Goal: Information Seeking & Learning: Compare options

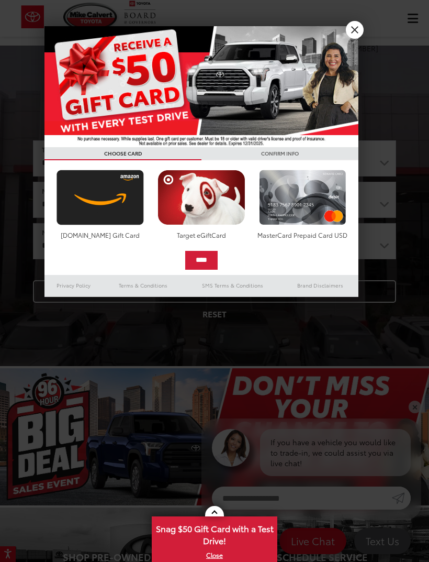
click at [353, 31] on link "X" at bounding box center [355, 30] width 18 height 18
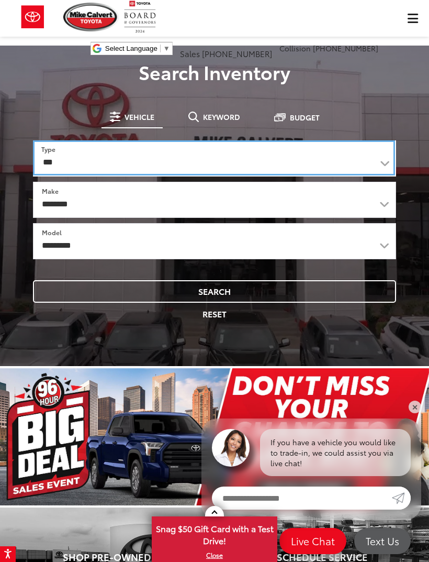
click at [380, 148] on select "*** *** **** *********" at bounding box center [214, 157] width 362 height 35
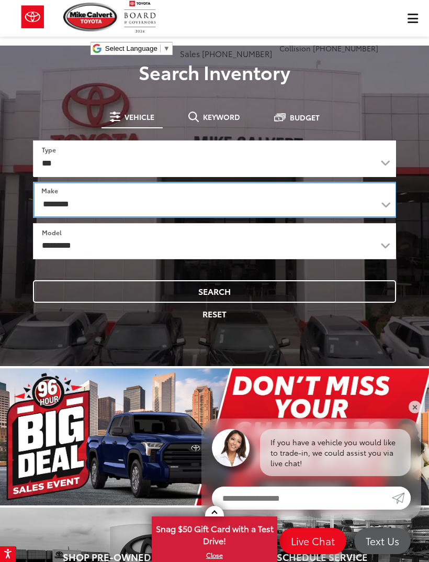
click at [380, 207] on select "**********" at bounding box center [215, 200] width 364 height 36
click at [362, 200] on select "**********" at bounding box center [214, 200] width 363 height 36
select select "******"
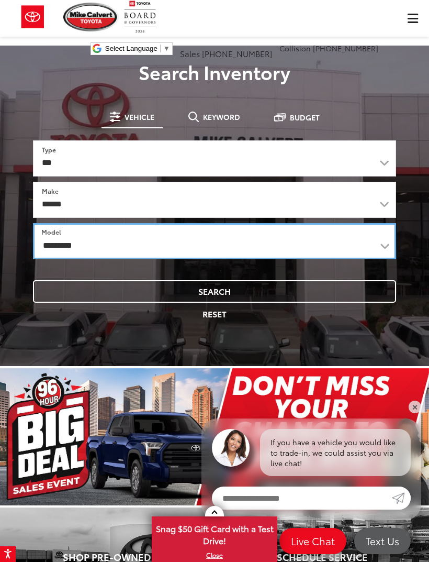
click at [44, 243] on select "**********" at bounding box center [214, 241] width 363 height 36
select select "**********"
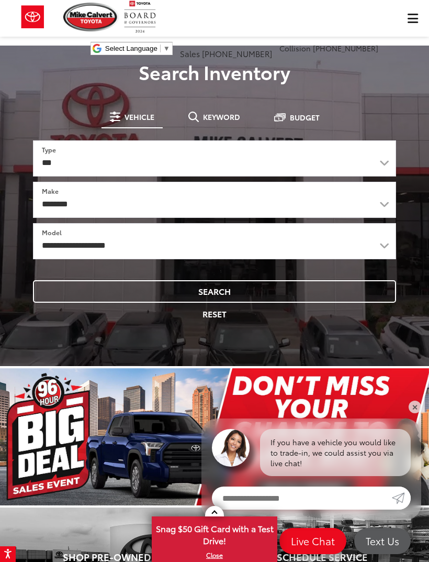
click at [251, 292] on button "Search" at bounding box center [214, 291] width 363 height 23
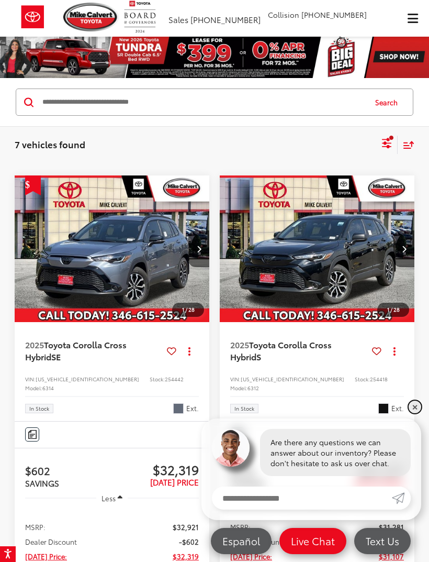
click at [415, 408] on link "✕" at bounding box center [415, 406] width 13 height 13
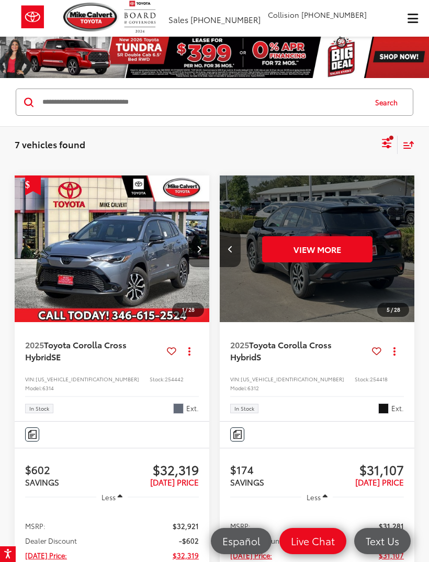
click at [51, 108] on input "Search by Make, Model, or Keyword" at bounding box center [203, 102] width 324 height 25
click at [389, 106] on button "Search" at bounding box center [389, 102] width 48 height 26
click at [53, 105] on input "Search by Make, Model, or Keyword" at bounding box center [203, 102] width 324 height 25
type input "*"
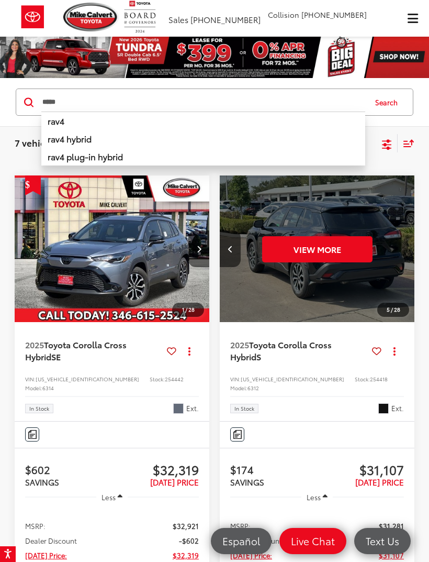
click at [110, 140] on li "rav4 hybrid" at bounding box center [203, 139] width 324 height 18
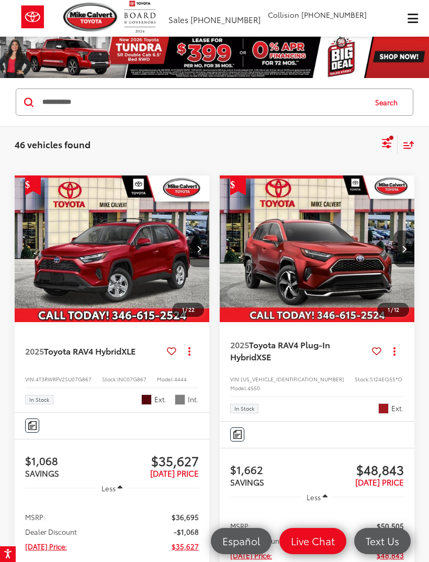
click at [388, 143] on icon "Select filters" at bounding box center [386, 141] width 9 height 7
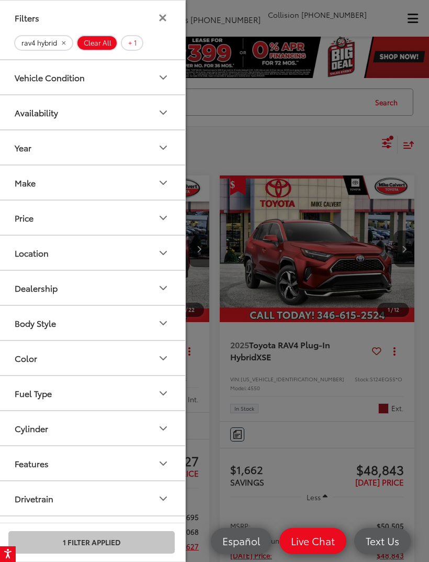
click at [23, 152] on div "Year" at bounding box center [23, 147] width 17 height 10
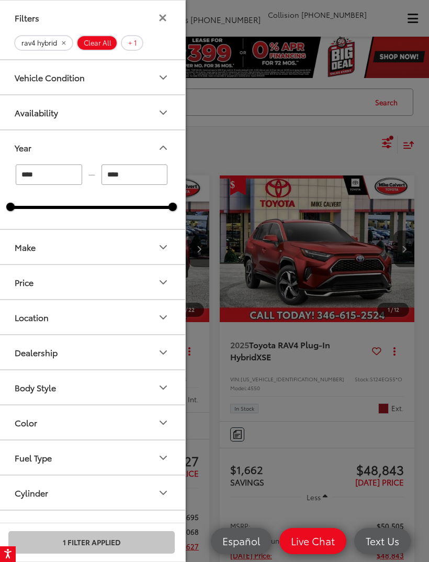
click at [27, 259] on button "Make" at bounding box center [92, 247] width 188 height 34
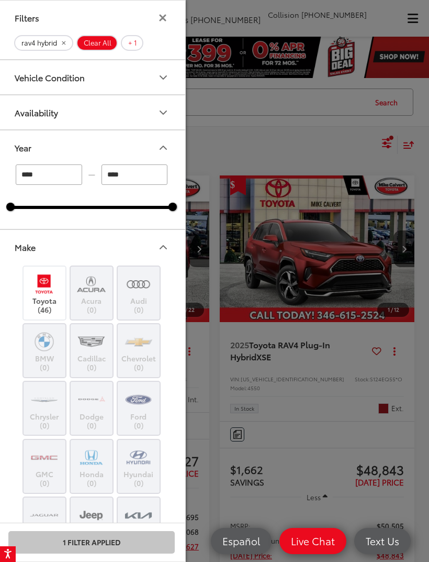
click at [15, 232] on button "Make" at bounding box center [92, 247] width 188 height 34
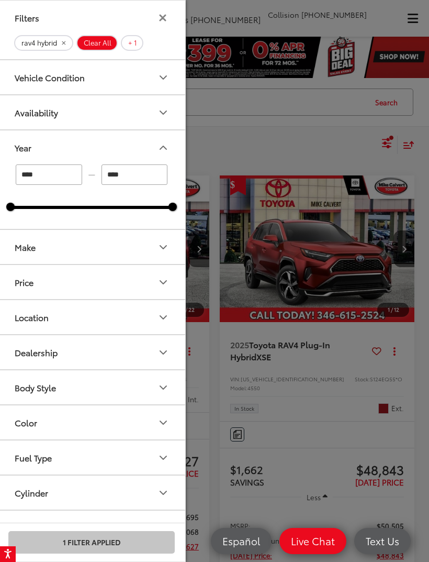
click at [27, 286] on div "Price" at bounding box center [24, 282] width 19 height 10
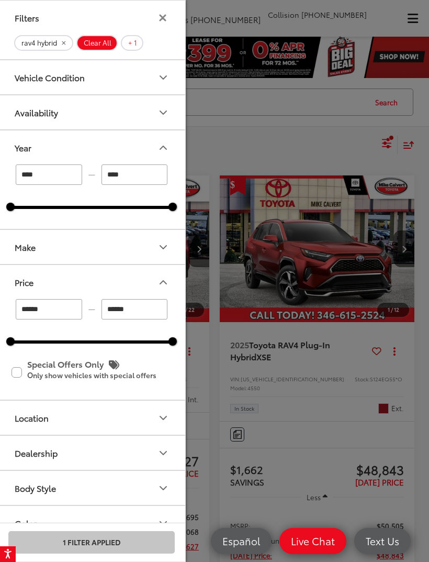
click at [21, 416] on div "Location" at bounding box center [32, 417] width 34 height 10
click at [14, 409] on button "Location" at bounding box center [92, 417] width 188 height 34
click at [27, 114] on div "Availability" at bounding box center [36, 112] width 43 height 10
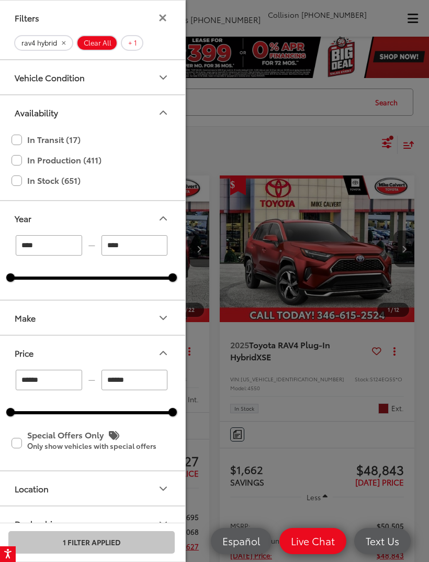
click at [20, 91] on button "Vehicle Condition" at bounding box center [92, 77] width 188 height 34
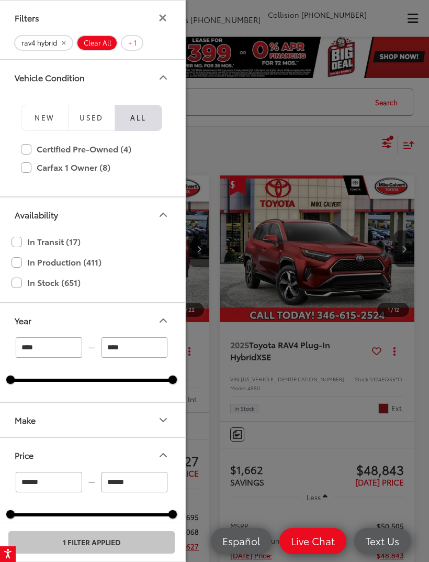
click at [161, 18] on icon "Filters" at bounding box center [162, 17] width 7 height 7
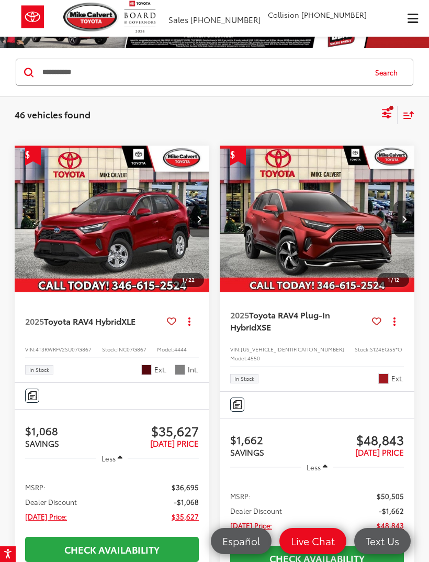
scroll to position [0, 1]
click at [281, 82] on div "**********" at bounding box center [203, 72] width 324 height 25
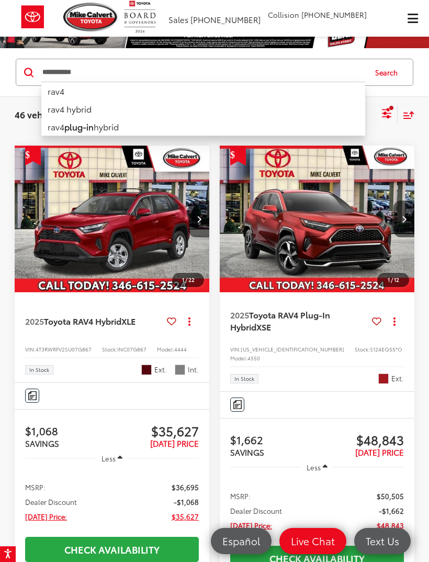
scroll to position [29, 0]
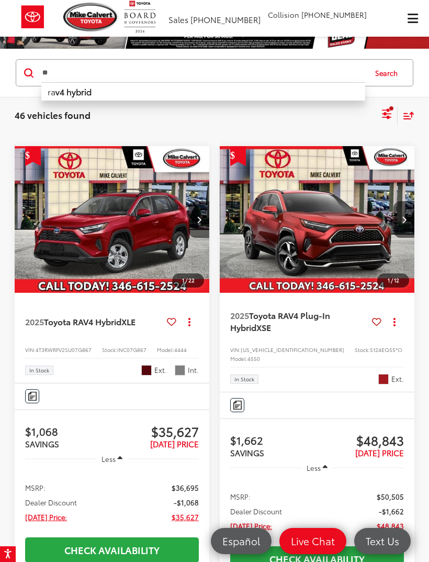
type input "*"
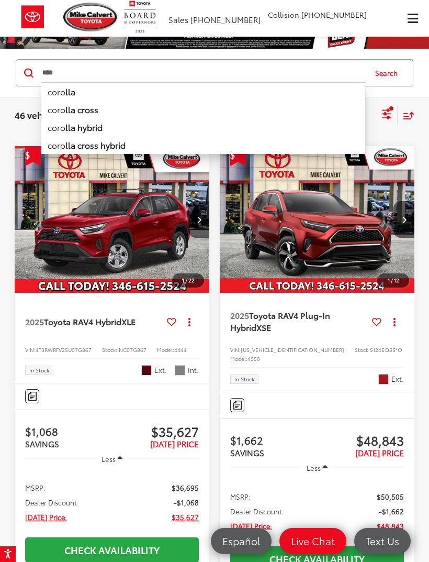
click at [68, 151] on li "coro lla cross hybrid" at bounding box center [203, 145] width 324 height 18
type input "**********"
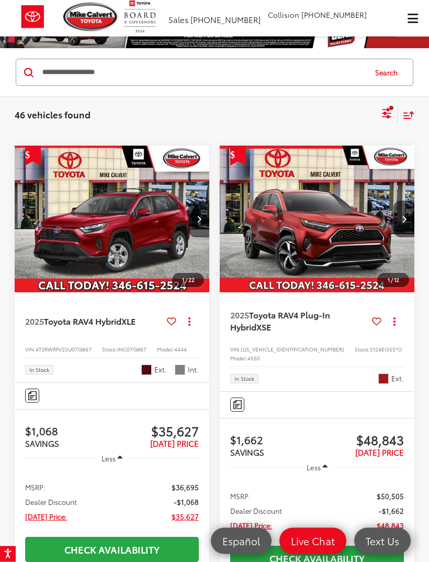
scroll to position [30, 0]
type input "****"
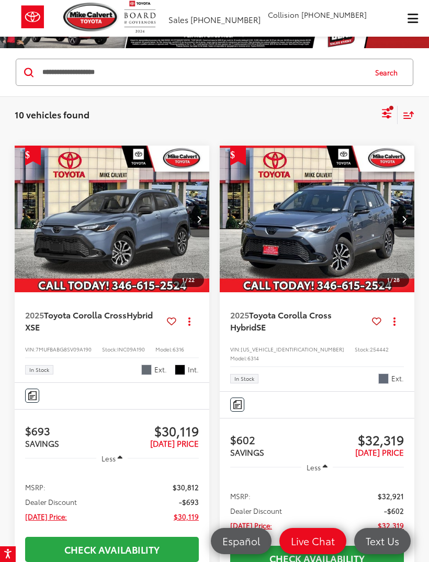
click at [382, 107] on icon "Select filters" at bounding box center [387, 113] width 13 height 13
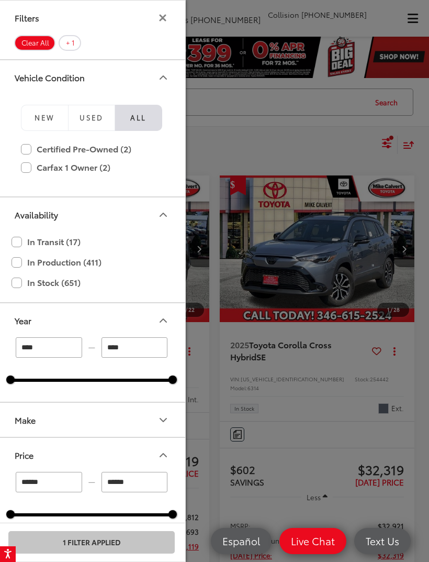
click at [30, 149] on label "Certified Pre-Owned (2)" at bounding box center [91, 149] width 141 height 18
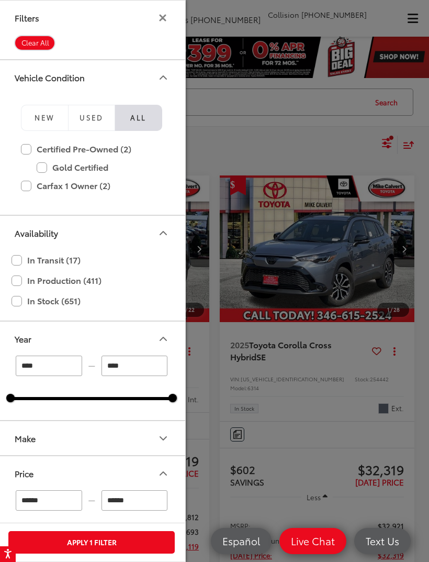
type input "****"
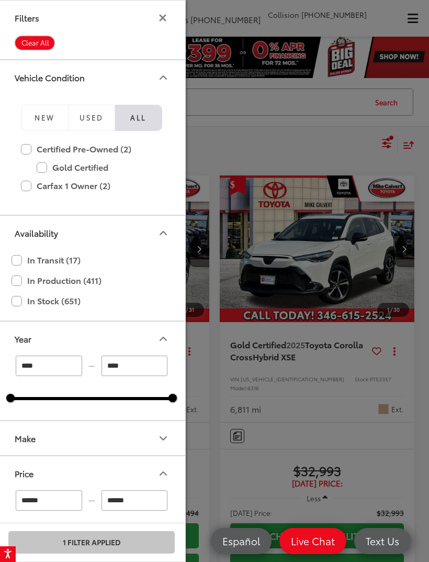
click at [29, 144] on label "Certified Pre-Owned (2)" at bounding box center [91, 149] width 141 height 18
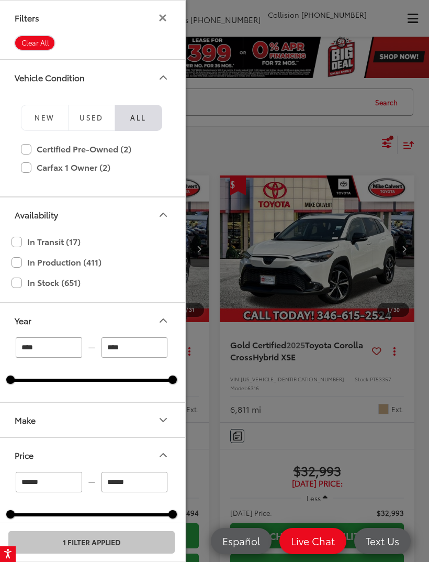
click at [92, 128] on button "Used" at bounding box center [91, 118] width 47 height 26
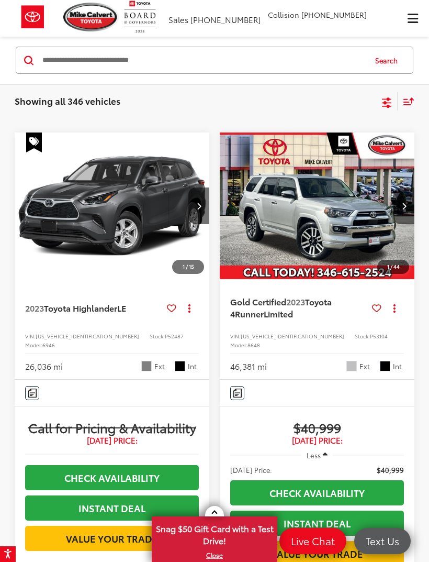
click at [382, 103] on icon "Select filters" at bounding box center [387, 102] width 13 height 13
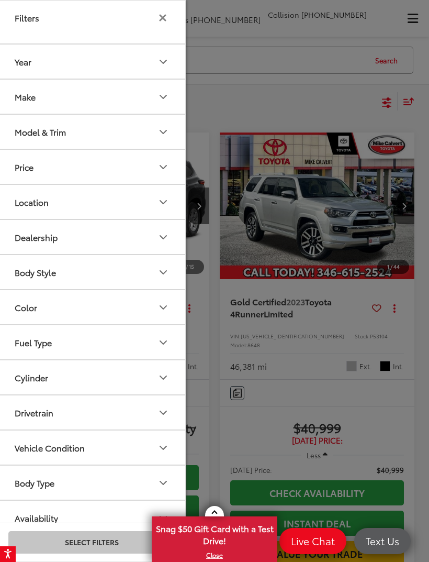
click at [14, 96] on button "Make" at bounding box center [92, 97] width 188 height 34
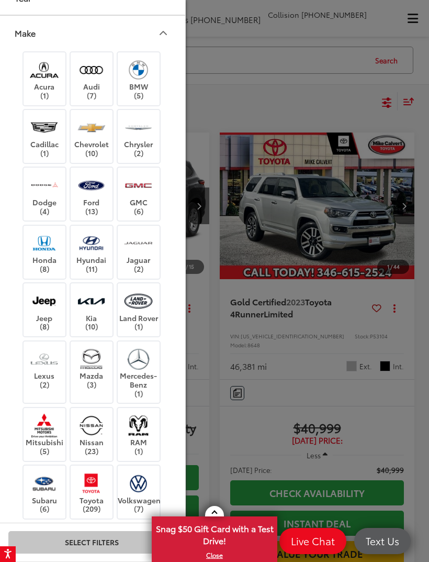
scroll to position [63, 0]
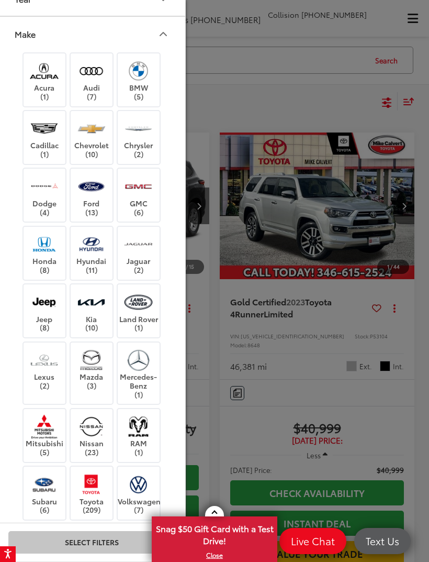
click at [92, 482] on img at bounding box center [91, 484] width 29 height 25
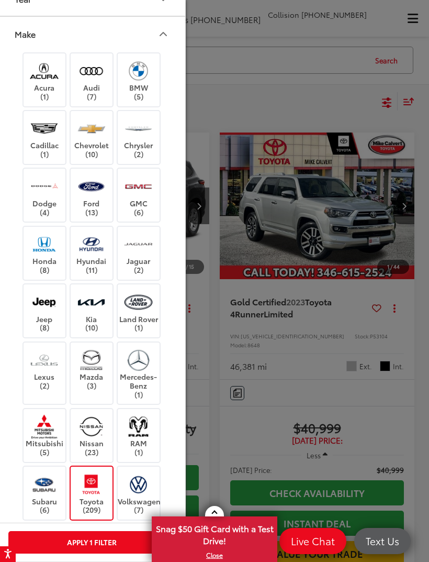
click at [171, 32] on button "Make" at bounding box center [92, 34] width 188 height 34
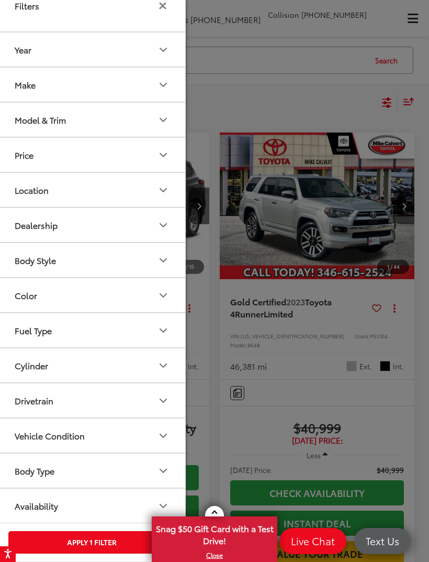
click at [163, 54] on icon "Year" at bounding box center [163, 49] width 13 height 13
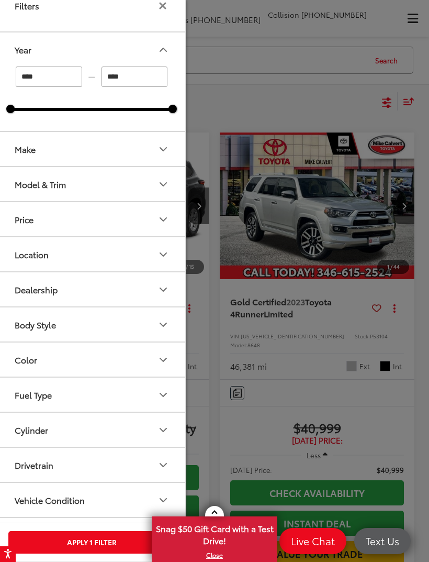
click at [161, 254] on icon "Location" at bounding box center [163, 254] width 13 height 13
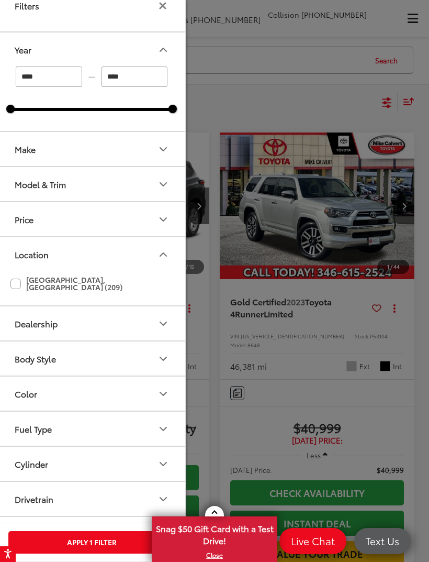
click at [20, 281] on label "Houston, TX (209)" at bounding box center [91, 283] width 162 height 25
click at [163, 254] on icon "Location" at bounding box center [163, 254] width 13 height 13
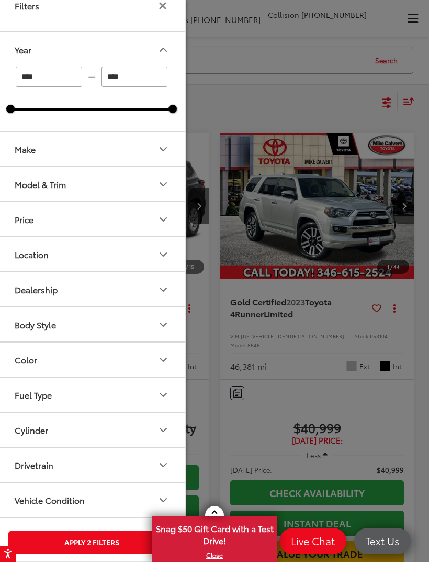
click at [157, 360] on button "Color" at bounding box center [92, 359] width 188 height 34
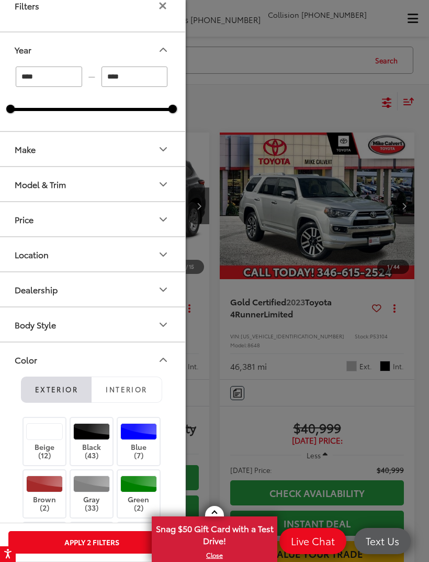
click at [156, 360] on button "Color" at bounding box center [92, 359] width 188 height 34
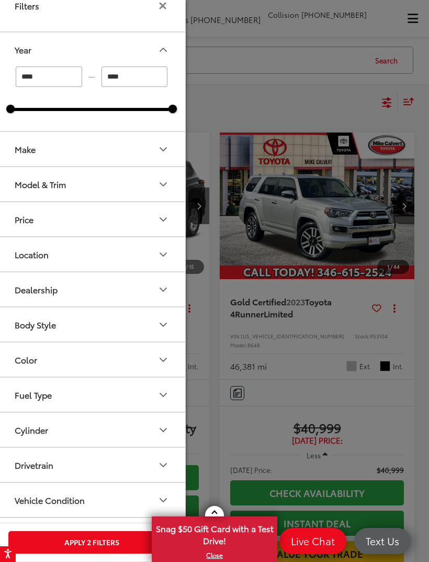
click at [165, 7] on icon "Filters" at bounding box center [162, 5] width 5 height 5
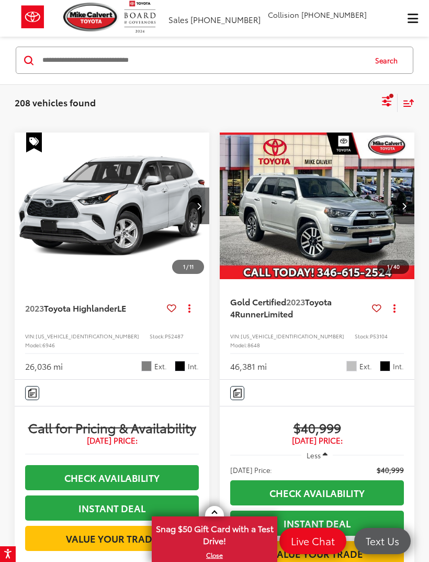
click at [388, 104] on icon "Select filters" at bounding box center [386, 105] width 9 height 4
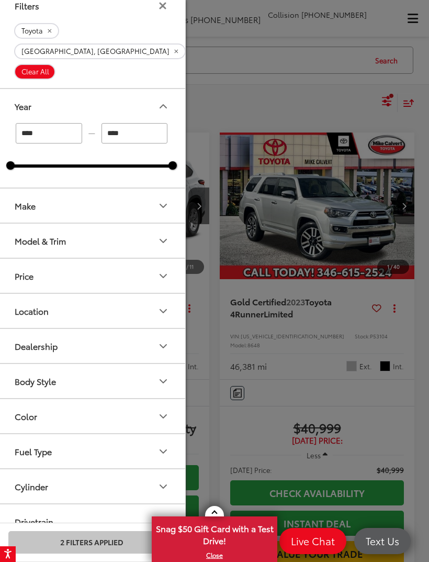
click at [159, 235] on icon "Model & Trim" at bounding box center [163, 241] width 13 height 13
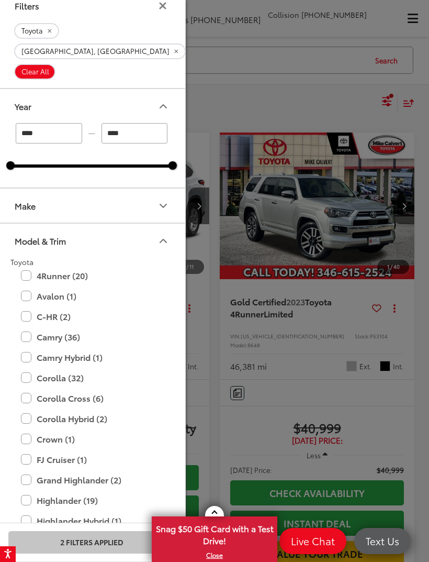
click at [161, 235] on icon "Model & Trim" at bounding box center [163, 241] width 13 height 13
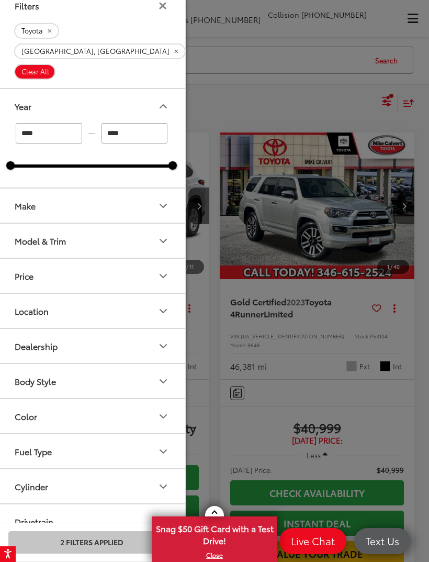
click at [163, 224] on button "Model & Trim" at bounding box center [92, 241] width 188 height 34
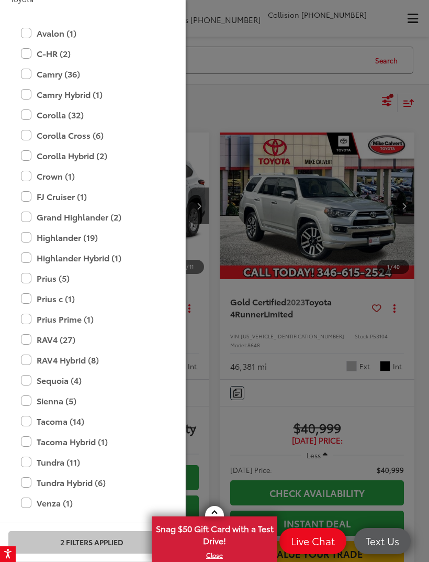
scroll to position [277, 0]
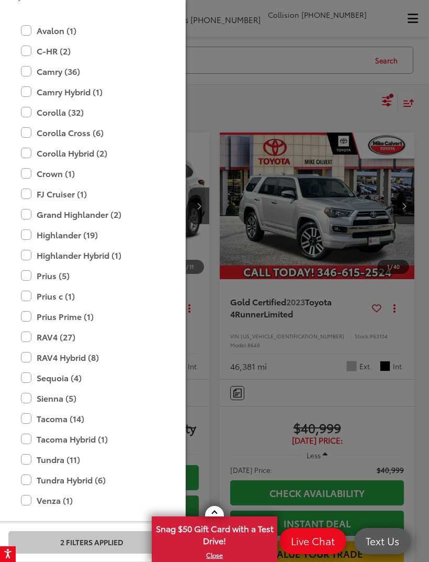
click at [25, 144] on label "Corolla Hybrid (2)" at bounding box center [91, 153] width 141 height 18
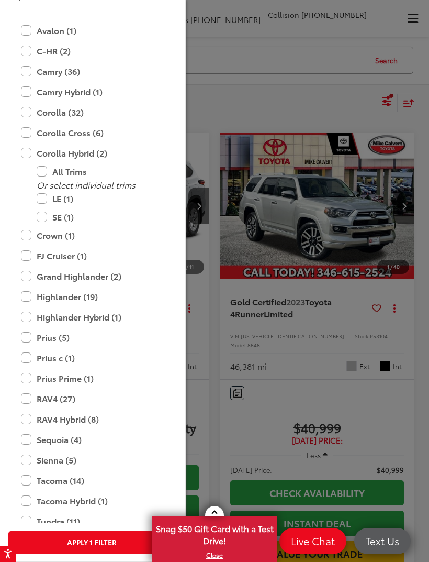
click at [25, 144] on label "Corolla Hybrid (2)" at bounding box center [91, 153] width 141 height 18
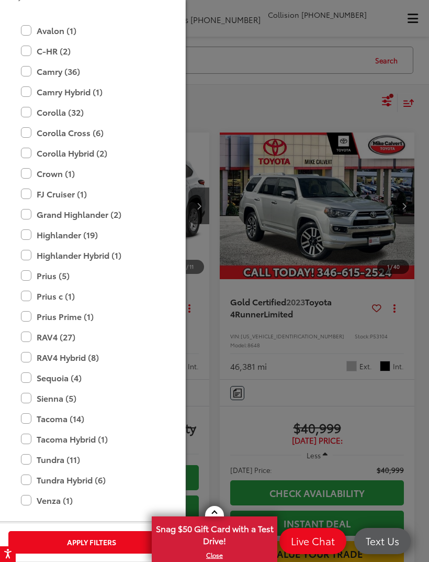
click at [26, 124] on label "Corolla Cross (6)" at bounding box center [91, 133] width 141 height 18
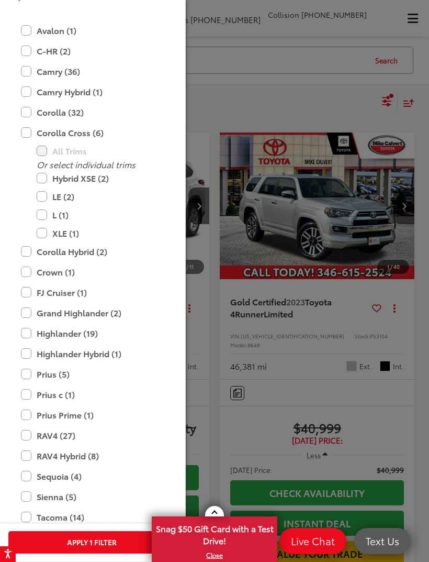
click at [37, 169] on label "Hybrid XSE (2)" at bounding box center [100, 178] width 126 height 18
type input "****"
click at [310, 78] on div at bounding box center [214, 281] width 429 height 562
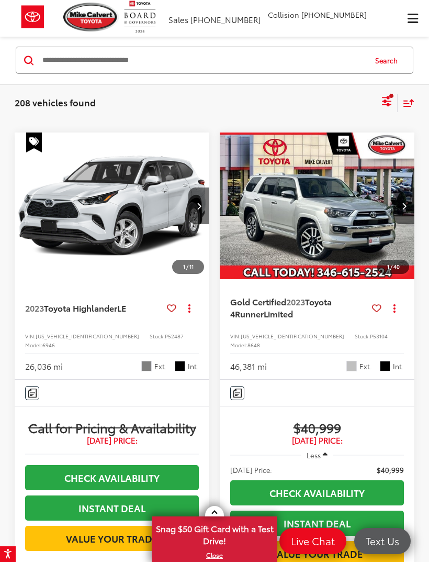
click at [382, 108] on button "Select filters" at bounding box center [387, 102] width 13 height 21
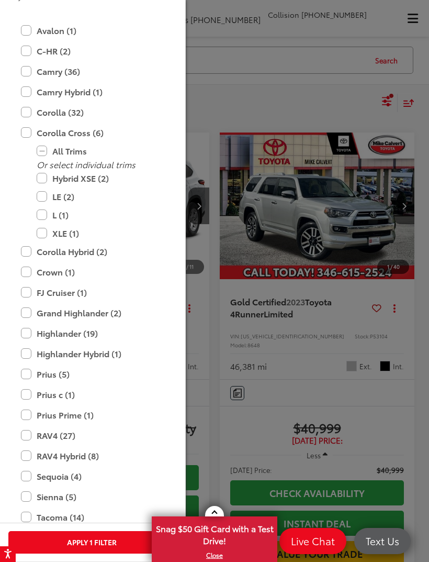
click at [100, 541] on button "Apply 1 Filter" at bounding box center [91, 542] width 166 height 23
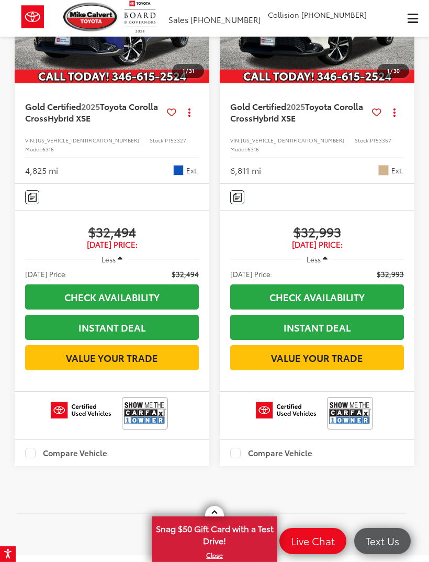
scroll to position [113, 0]
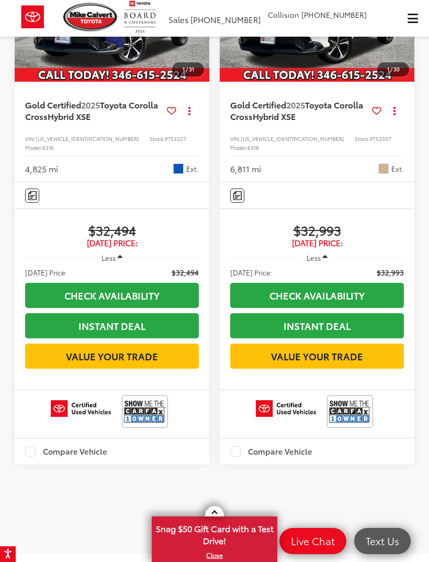
click at [343, 285] on link "Check Availability" at bounding box center [317, 295] width 174 height 25
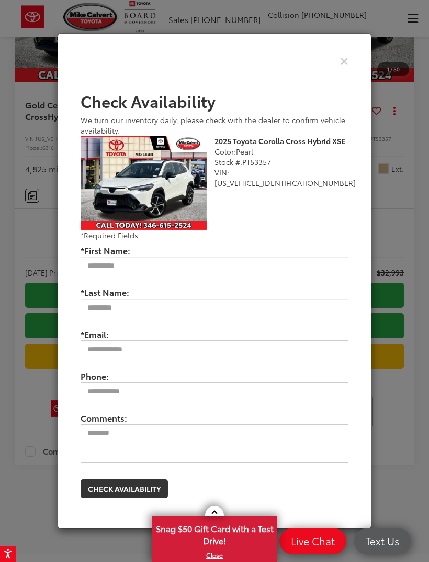
scroll to position [1, 0]
click at [341, 66] on icon "Close" at bounding box center [344, 60] width 8 height 11
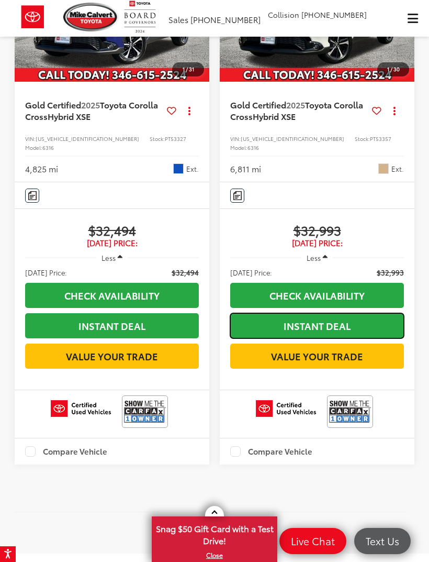
click at [376, 314] on link "Instant Deal" at bounding box center [317, 325] width 174 height 25
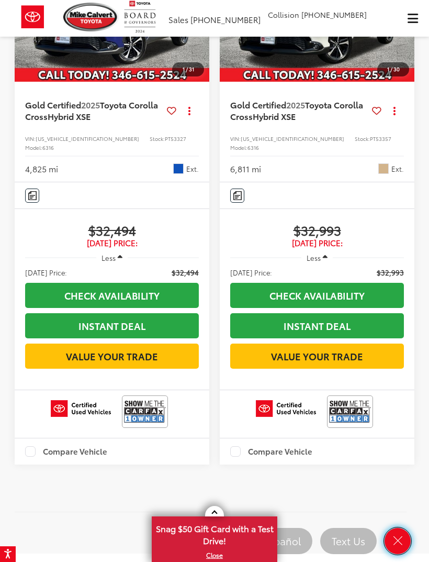
click at [398, 554] on link "Close" at bounding box center [398, 541] width 26 height 26
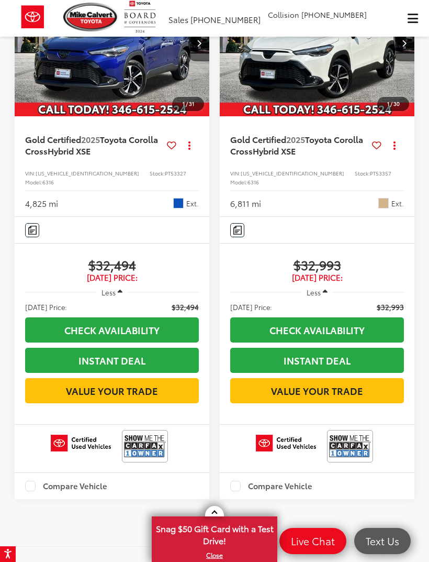
scroll to position [78, 0]
click at [354, 436] on img at bounding box center [350, 446] width 42 height 28
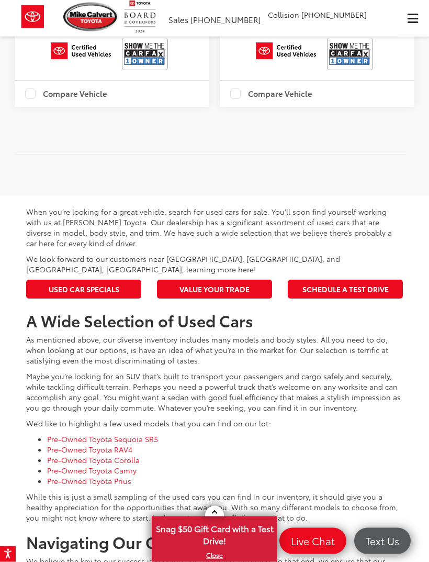
scroll to position [470, 0]
click at [127, 475] on link "Pre-Owned Toyota Prius" at bounding box center [89, 480] width 84 height 10
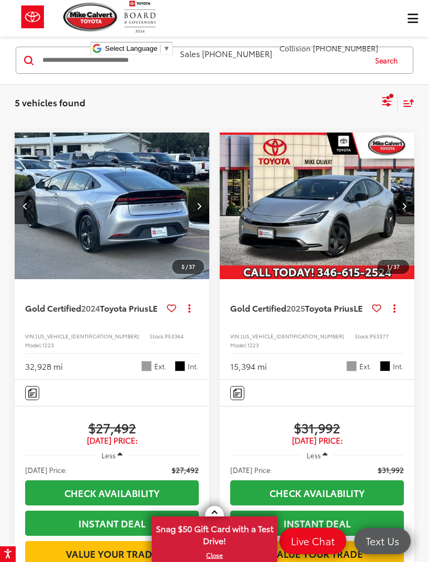
click at [39, 59] on div "Mike Calvert Toyota Select Language ​ ▼ Sales 281-720-6727 Service 346-577-8734…" at bounding box center [214, 31] width 429 height 63
click at [41, 64] on input "Search by Make, Model, or Keyword" at bounding box center [203, 60] width 324 height 25
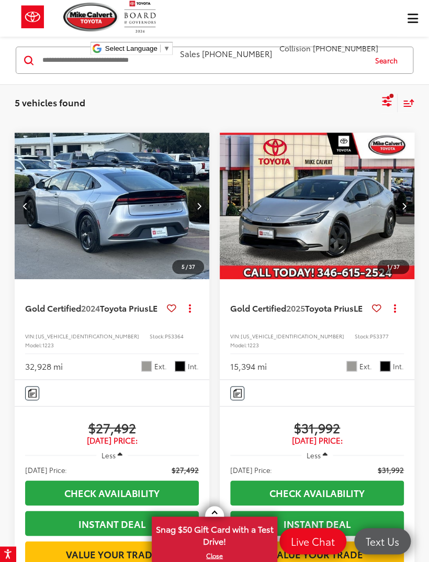
click at [382, 107] on icon "Select filters" at bounding box center [387, 101] width 13 height 13
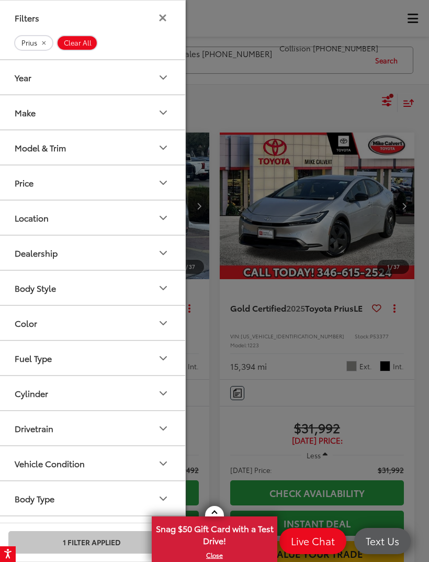
click at [159, 149] on icon "Model & Trim" at bounding box center [163, 147] width 13 height 13
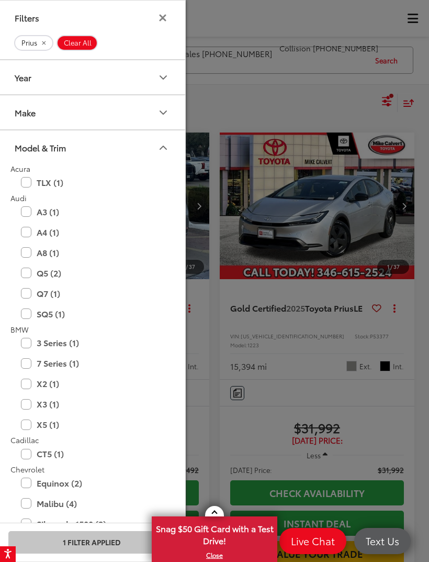
click at [162, 150] on icon "Model & Trim" at bounding box center [163, 147] width 13 height 13
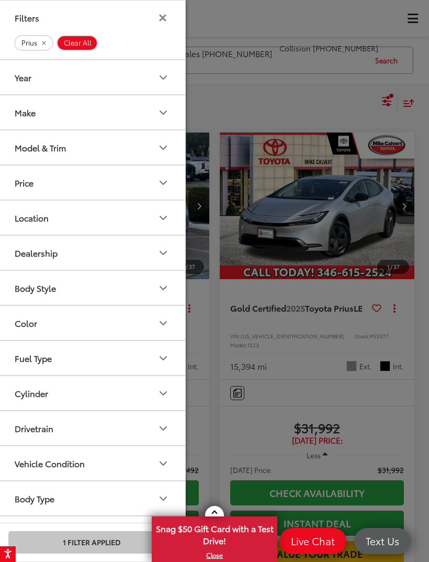
click at [164, 108] on icon "Make" at bounding box center [163, 112] width 13 height 13
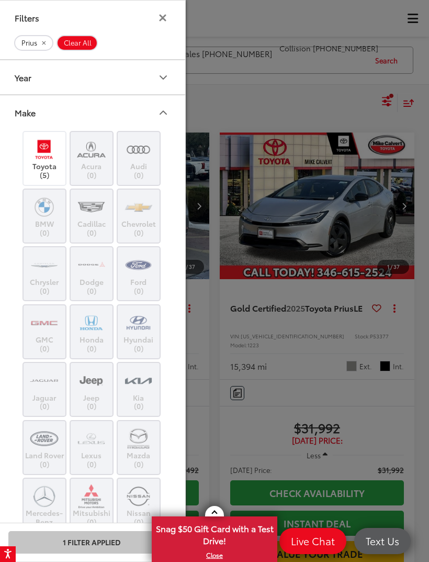
click at [46, 48] on button "Prius" at bounding box center [33, 43] width 39 height 16
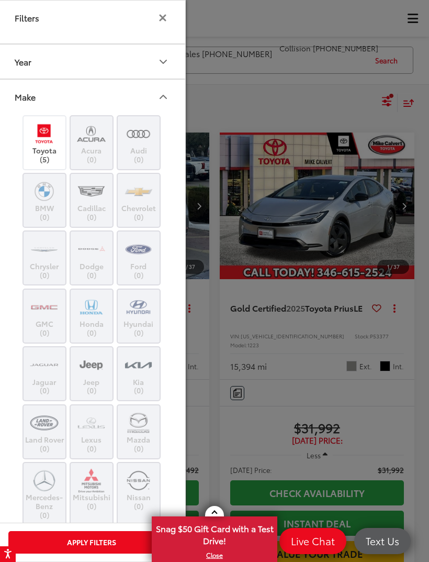
click at [162, 88] on button "Make" at bounding box center [92, 97] width 188 height 34
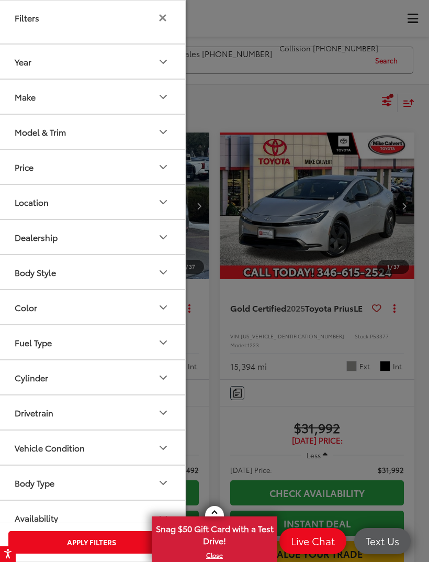
click at [164, 91] on icon "Make" at bounding box center [163, 97] width 13 height 13
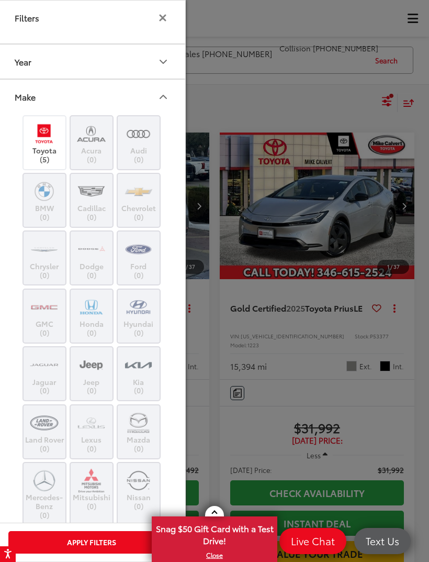
click at [139, 367] on img at bounding box center [138, 364] width 29 height 25
click at [169, 107] on button "Make" at bounding box center [92, 97] width 188 height 34
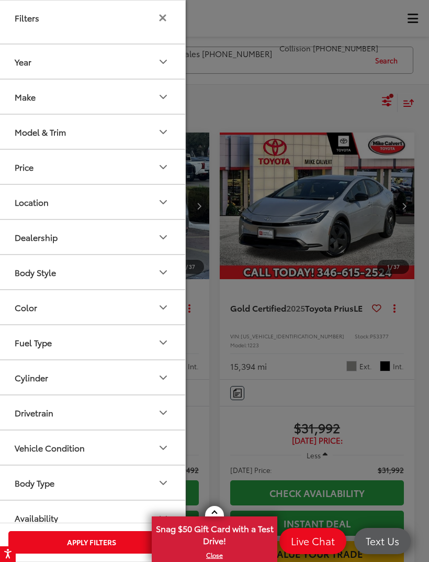
click at [169, 15] on button "Filters" at bounding box center [163, 18] width 14 height 8
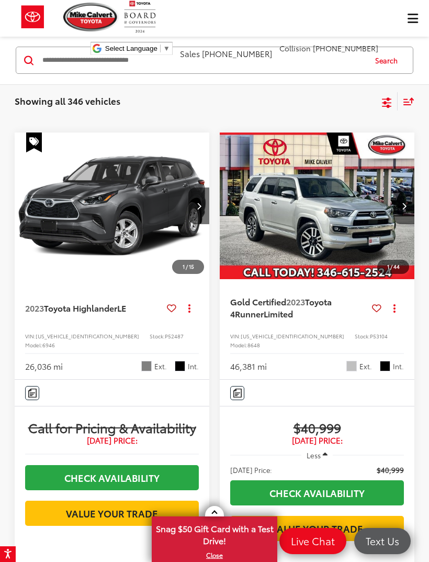
click at [375, 110] on div "Showing all 346 vehicles Clear All + 0 test Sort Price: High to Low Price: Low …" at bounding box center [214, 101] width 429 height 35
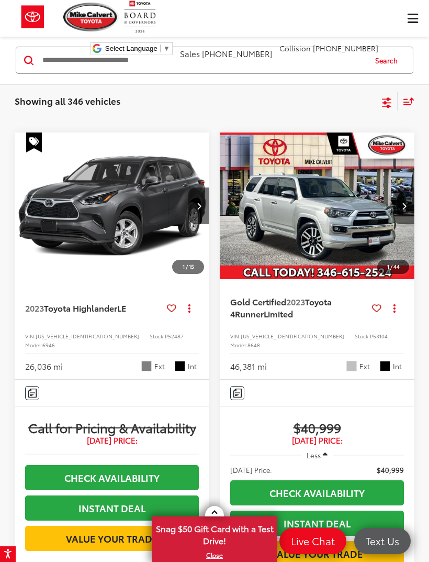
click at [383, 107] on icon "Select filters" at bounding box center [387, 102] width 13 height 13
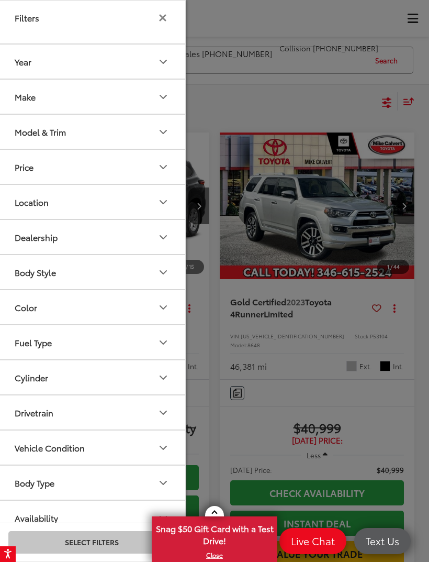
click at [163, 128] on icon "Model & Trim" at bounding box center [163, 132] width 13 height 13
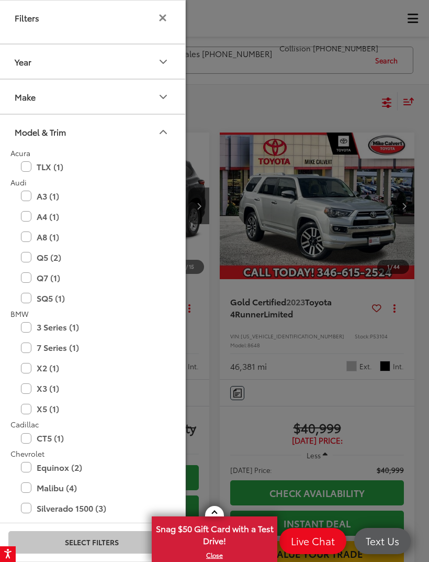
click at [168, 137] on icon "Model & Trim" at bounding box center [163, 132] width 13 height 13
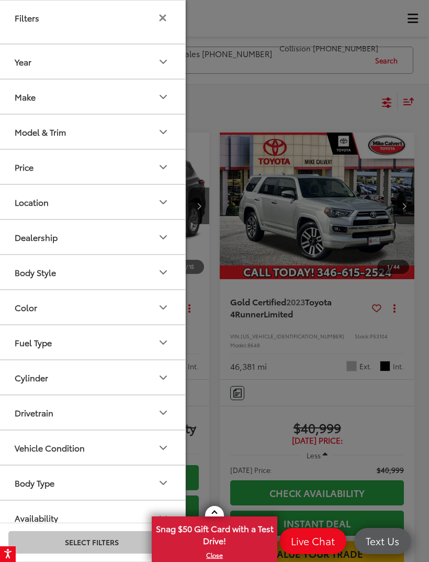
click at [164, 95] on icon "Make" at bounding box center [163, 97] width 13 height 13
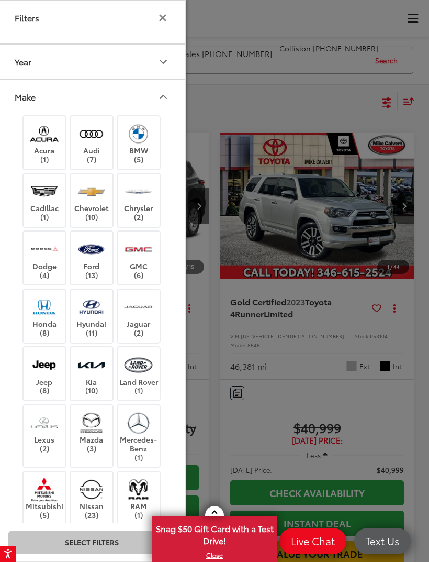
click at [94, 378] on label "Kia (10)" at bounding box center [92, 373] width 42 height 42
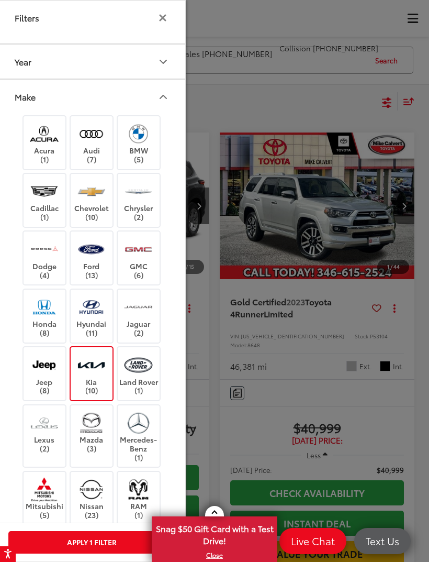
click at [164, 96] on icon "Make" at bounding box center [163, 96] width 6 height 3
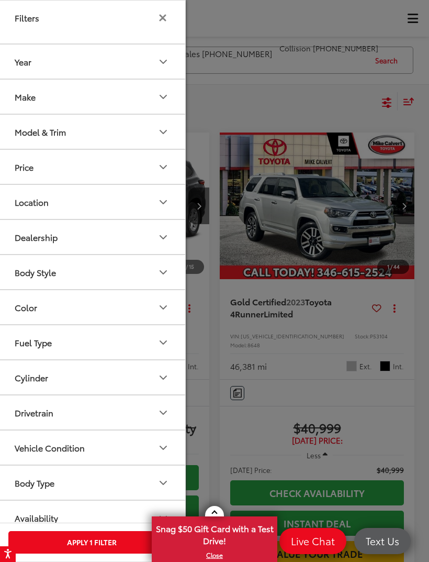
click at [106, 539] on button "Apply 1 Filter" at bounding box center [91, 542] width 166 height 23
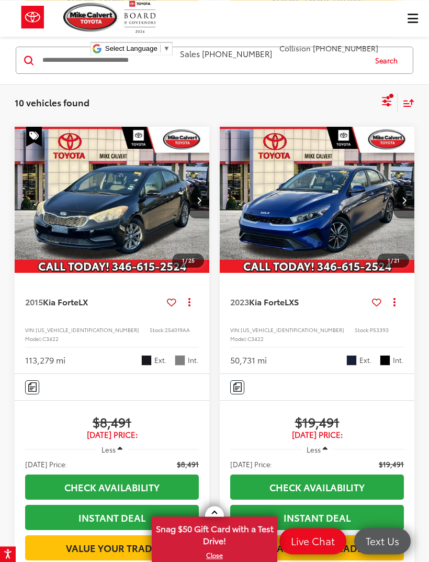
scroll to position [1066, 0]
